Goal: Information Seeking & Learning: Learn about a topic

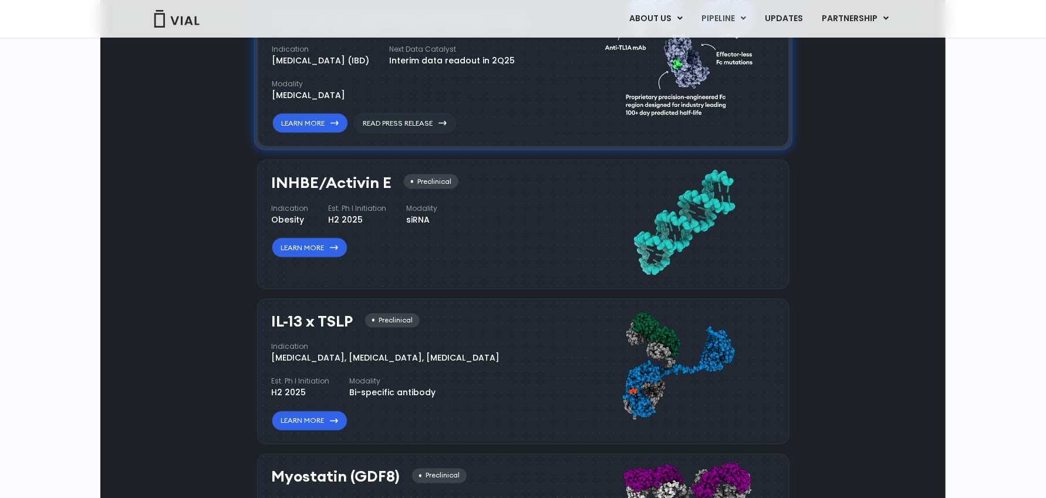
scroll to position [1409, 0]
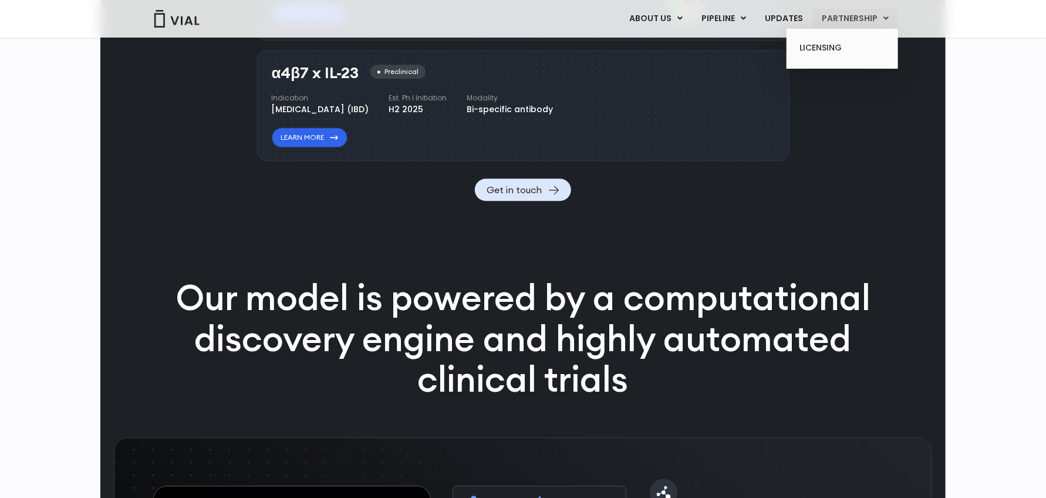
click at [886, 17] on icon at bounding box center [885, 18] width 5 height 8
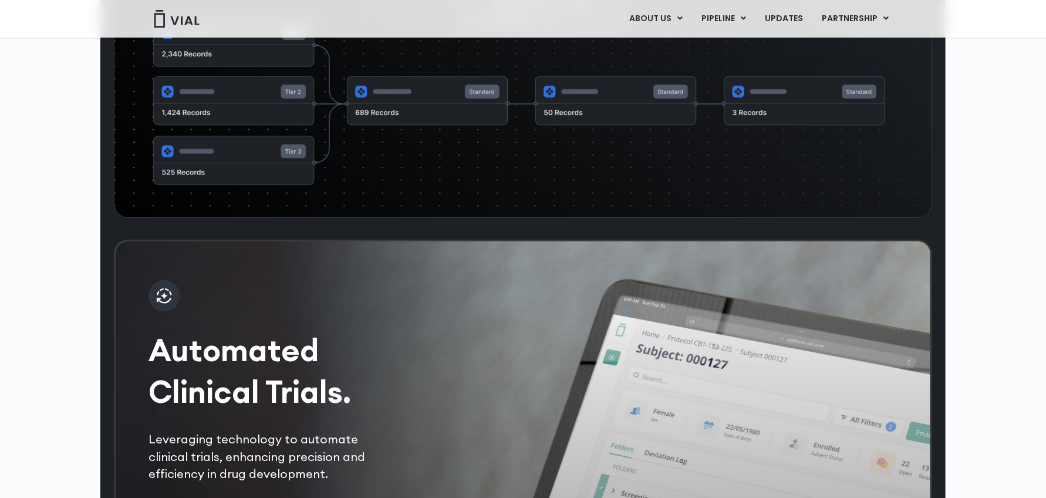
scroll to position [1776, 0]
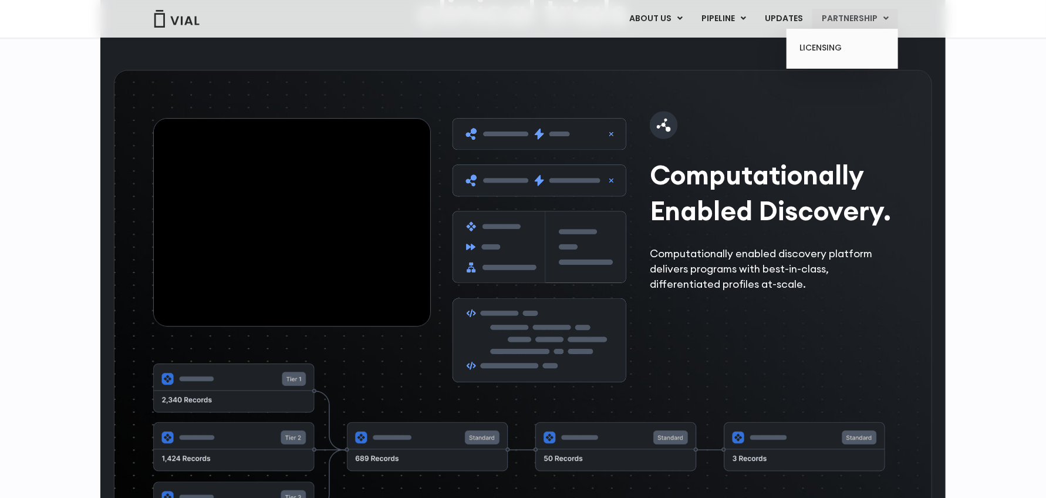
click at [883, 16] on icon at bounding box center [885, 18] width 5 height 8
click at [843, 18] on link "PARTNERSHIP" at bounding box center [855, 19] width 86 height 20
click at [823, 43] on link "LICENSING" at bounding box center [842, 48] width 103 height 19
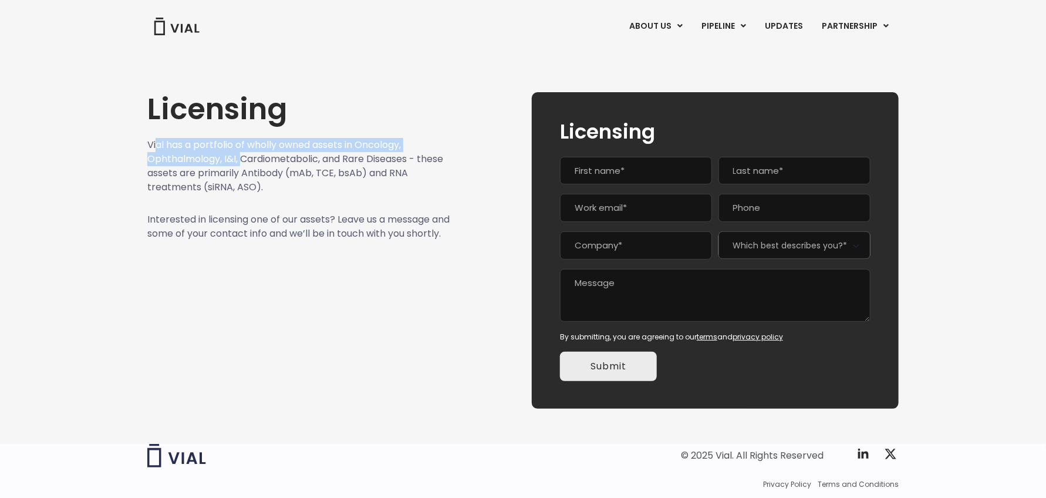
drag, startPoint x: 157, startPoint y: 148, endPoint x: 244, endPoint y: 153, distance: 87.0
click at [244, 153] on p "Vial has a portfolio of wholly owned assets in Oncology, Ophthalmology, I&I, Ca…" at bounding box center [298, 166] width 303 height 56
click at [230, 161] on p "Vial has a portfolio of wholly owned assets in Oncology, Ophthalmology, I&I, Ca…" at bounding box center [298, 166] width 303 height 56
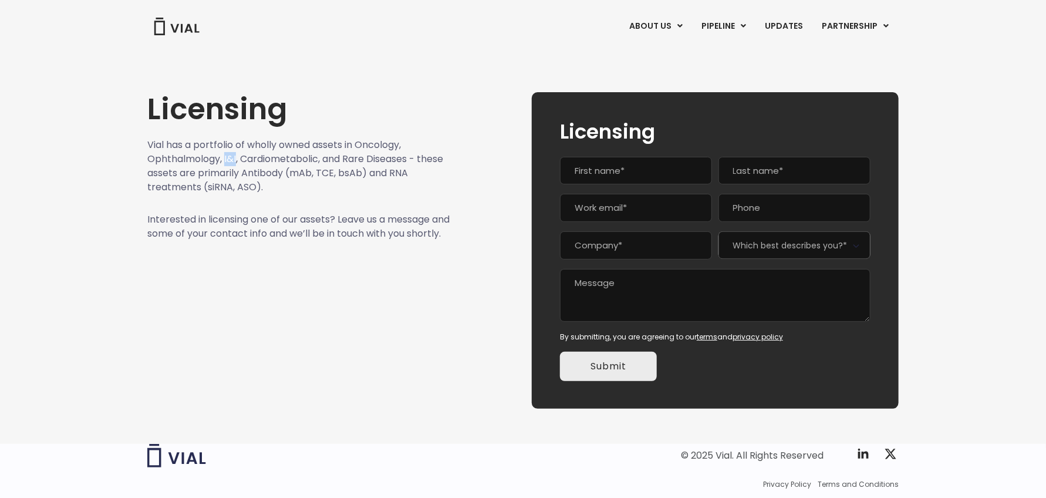
drag, startPoint x: 237, startPoint y: 158, endPoint x: 225, endPoint y: 159, distance: 11.8
click at [225, 159] on p "Vial has a portfolio of wholly owned assets in Oncology, Ophthalmology, I&I, Ca…" at bounding box center [298, 166] width 303 height 56
copy p "I&I"
